Goal: Check status

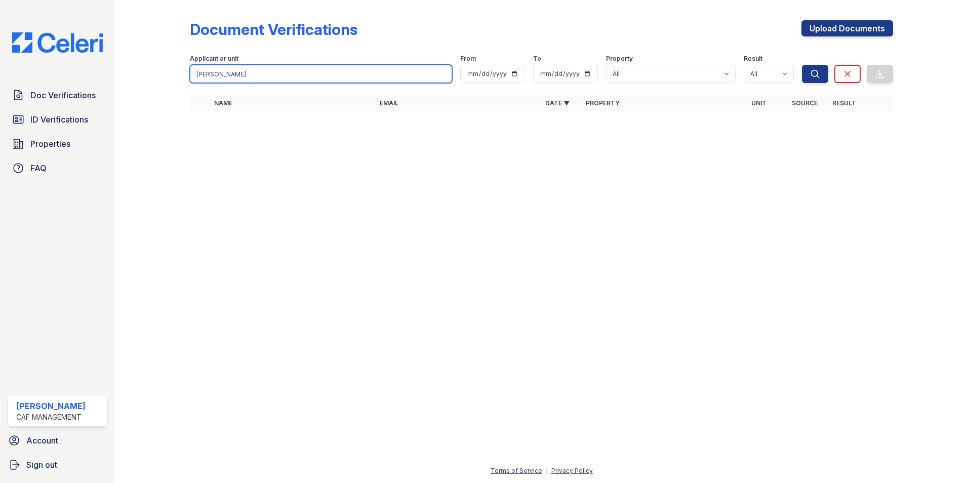
drag, startPoint x: 284, startPoint y: 74, endPoint x: 164, endPoint y: 56, distance: 121.5
click at [164, 55] on div "Document Verifications Upload Documents Filter Applicant or unit [PERSON_NAME] …" at bounding box center [541, 69] width 821 height 138
type input "[PERSON_NAME]"
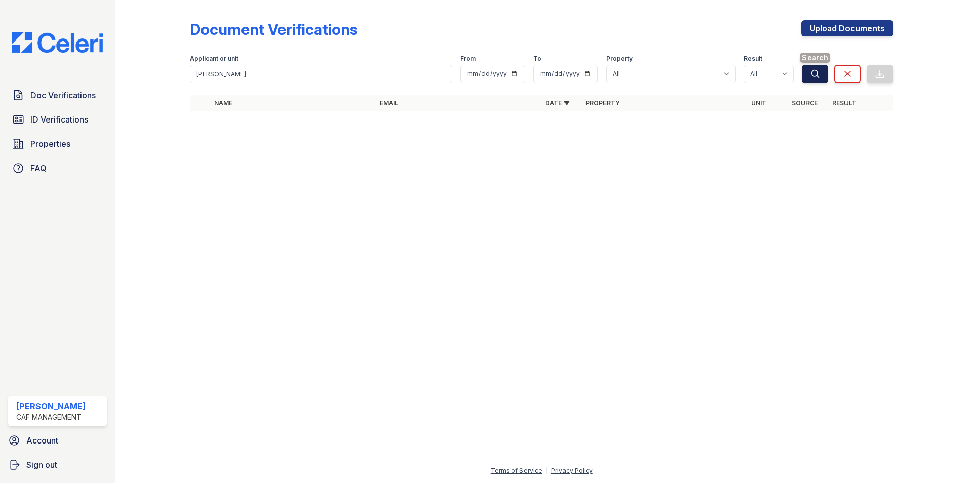
click at [814, 74] on icon "submit" at bounding box center [815, 74] width 10 height 10
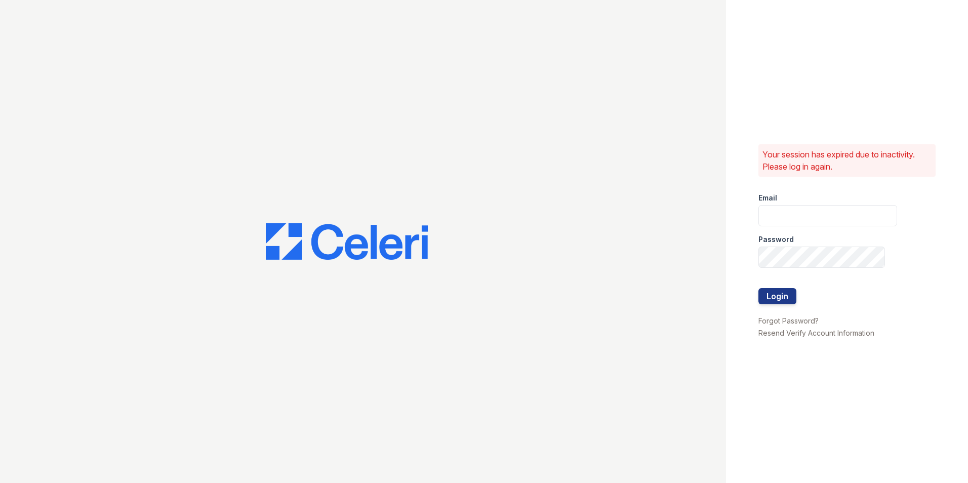
type input "[EMAIL_ADDRESS][DOMAIN_NAME]"
click at [784, 295] on button "Login" at bounding box center [778, 296] width 38 height 16
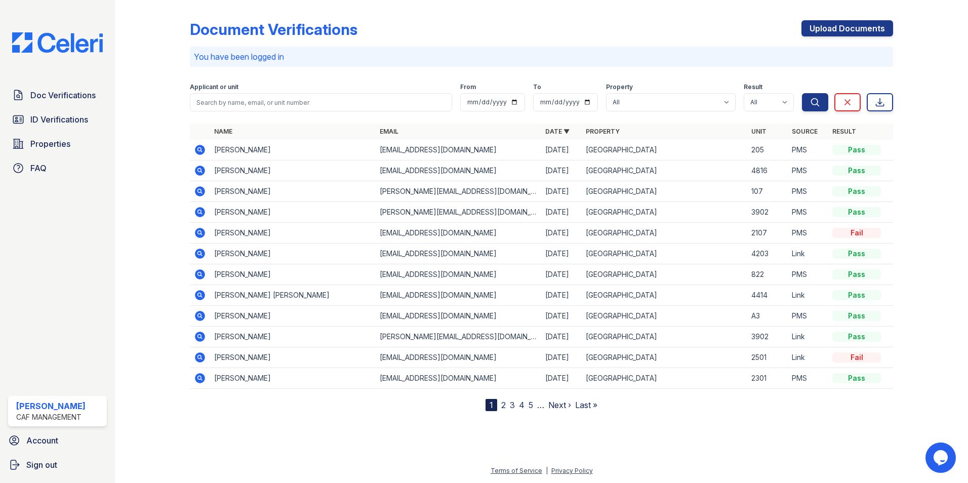
click at [201, 316] on icon at bounding box center [200, 316] width 12 height 12
